Goal: Navigation & Orientation: Find specific page/section

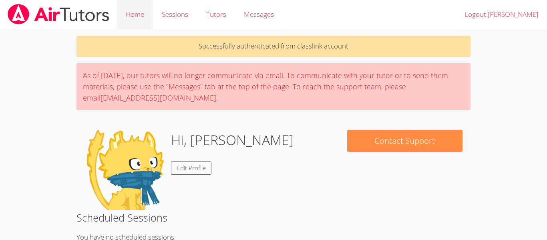
click at [135, 17] on link "Home" at bounding box center [135, 14] width 36 height 29
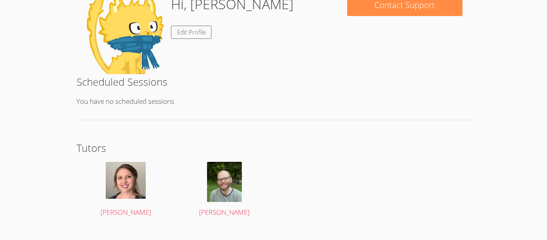
scroll to position [151, 0]
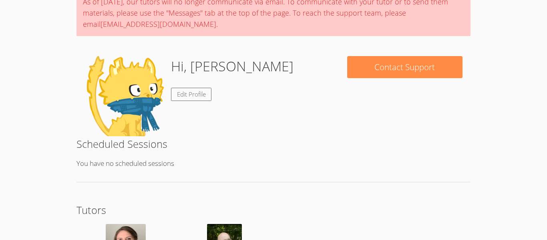
scroll to position [50, 0]
